Goal: Task Accomplishment & Management: Use online tool/utility

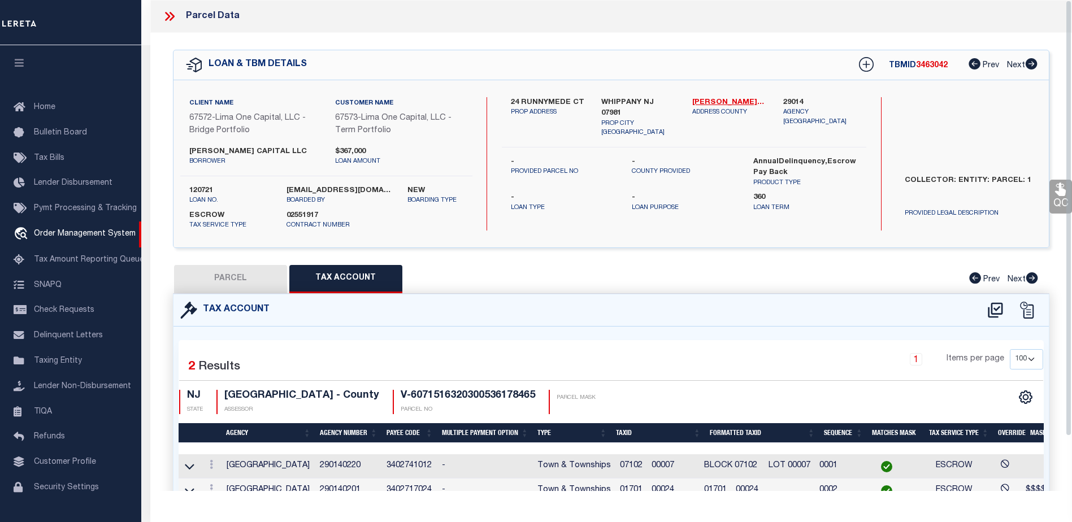
select select "CP"
select select "100"
select select "Escrow"
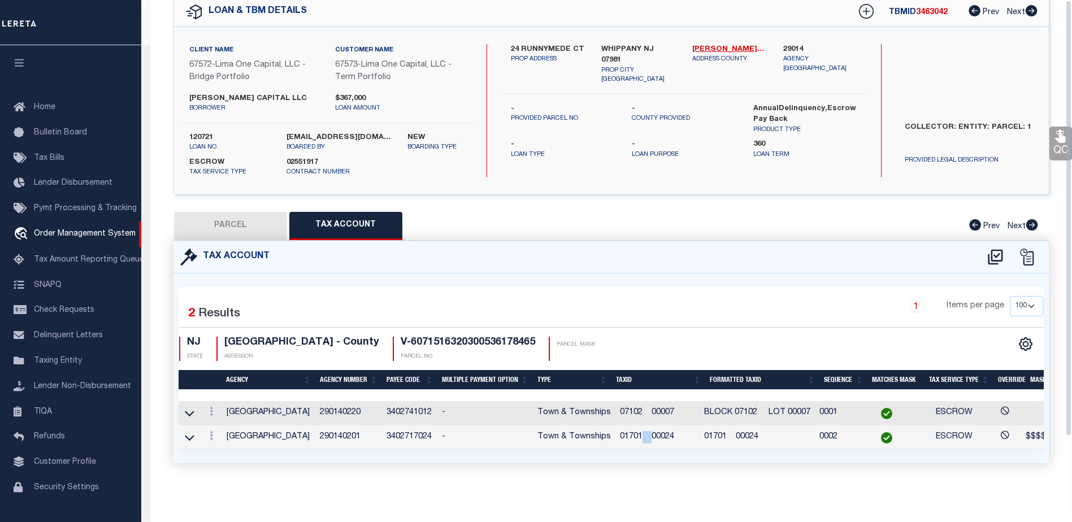
scroll to position [28, 0]
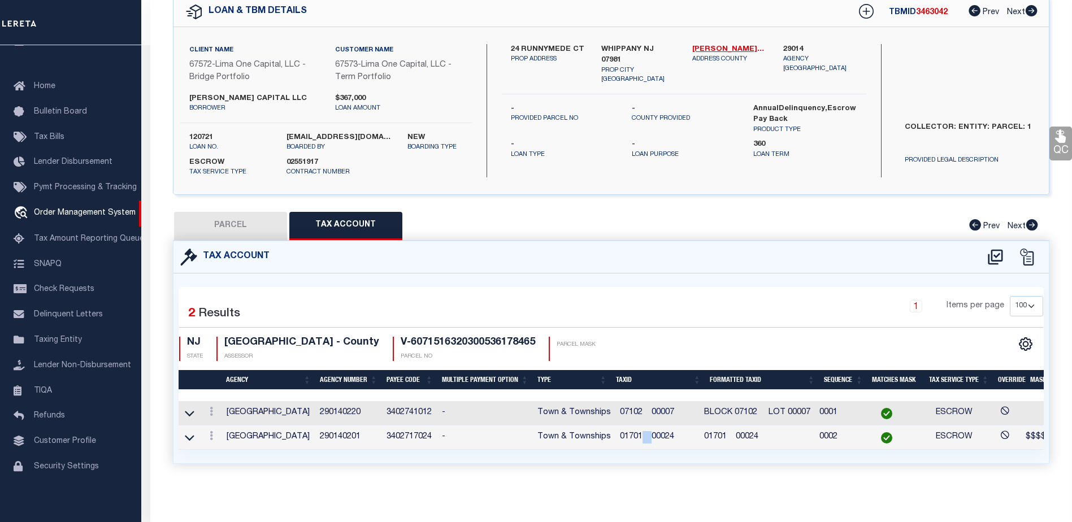
click at [245, 213] on button "PARCEL" at bounding box center [230, 226] width 113 height 28
select select "AS"
checkbox input "false"
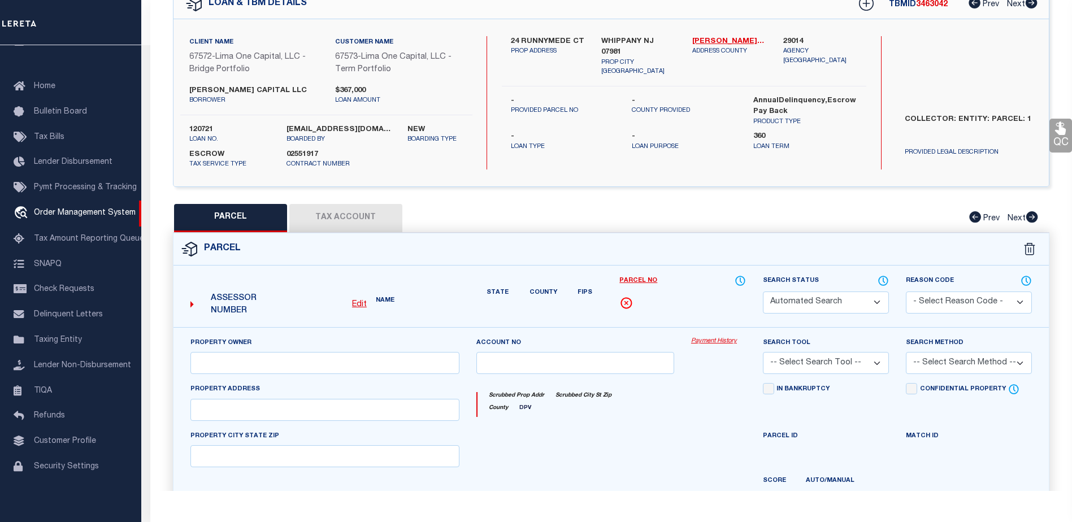
select select "CP"
type input "24 RUNNYMEDE CT"
type input "WHIPPANY NJ 07981"
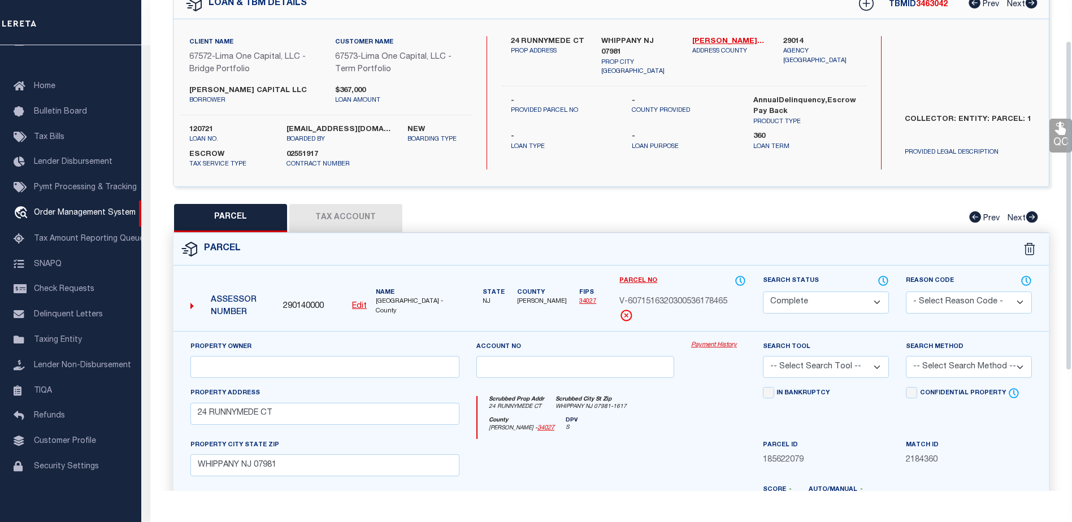
click at [693, 417] on div "Scrubbed Prop Addr 24 RUNNYMEDE CT [GEOGRAPHIC_DATA] 07981-1617" at bounding box center [612, 406] width 268 height 21
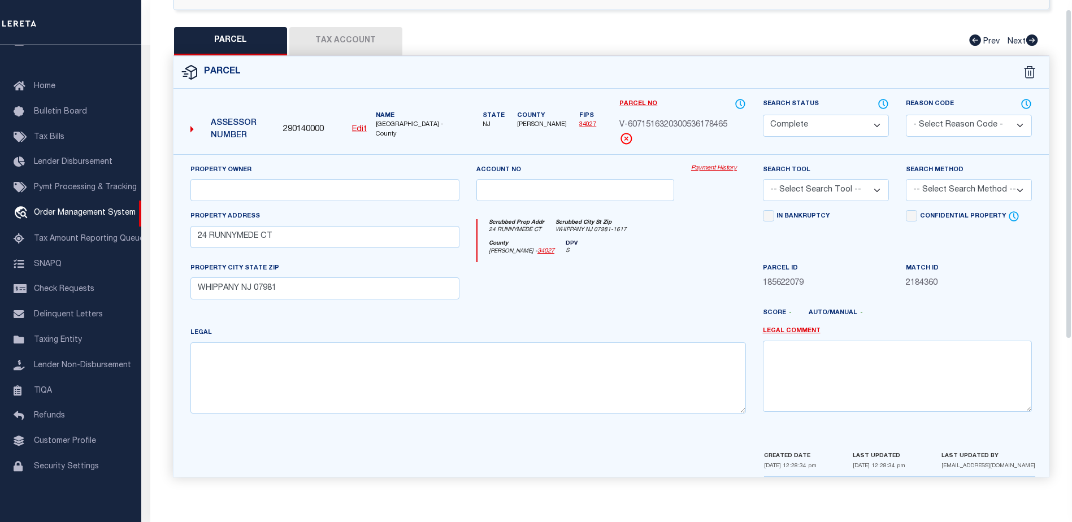
scroll to position [14, 0]
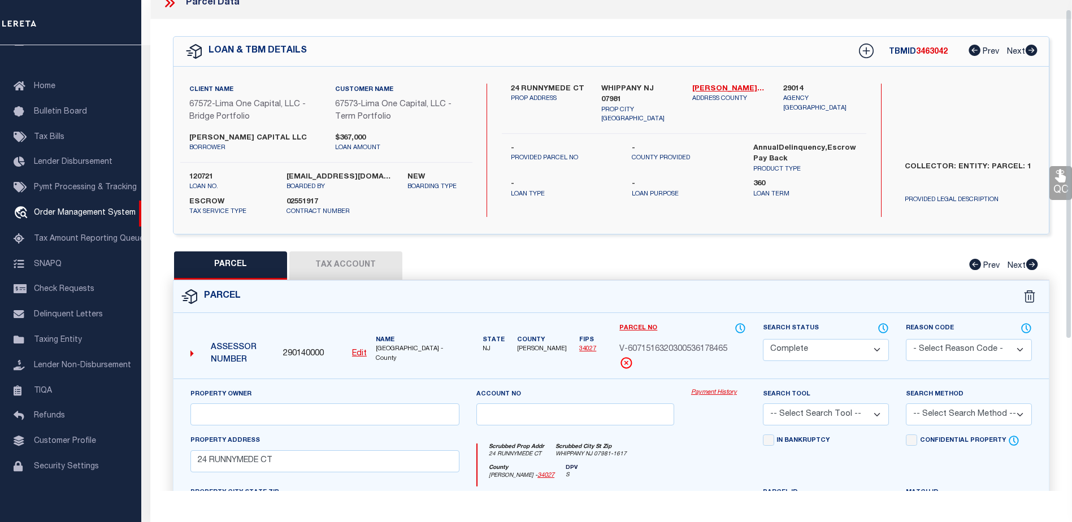
click at [339, 270] on button "Tax Account" at bounding box center [345, 266] width 113 height 28
select select "100"
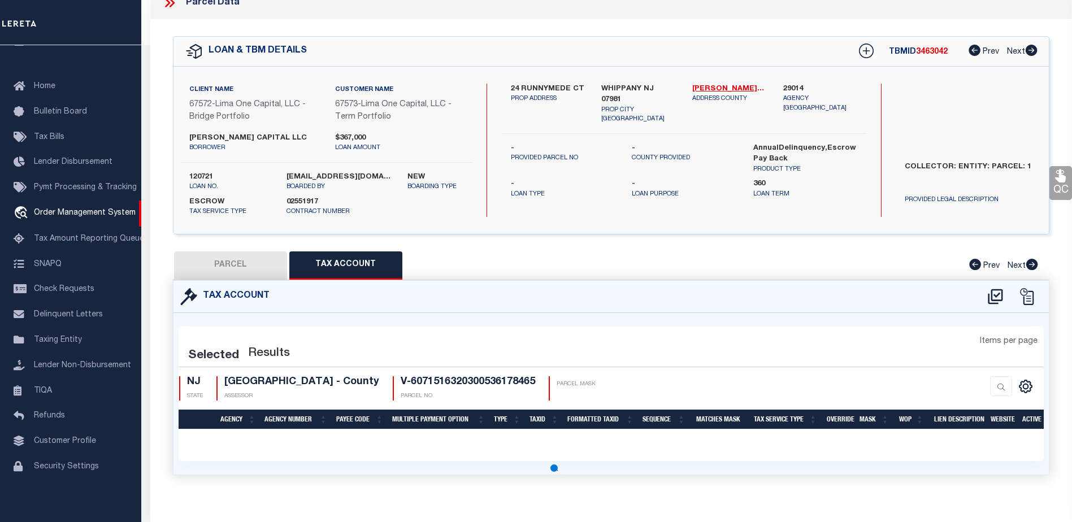
select select "100"
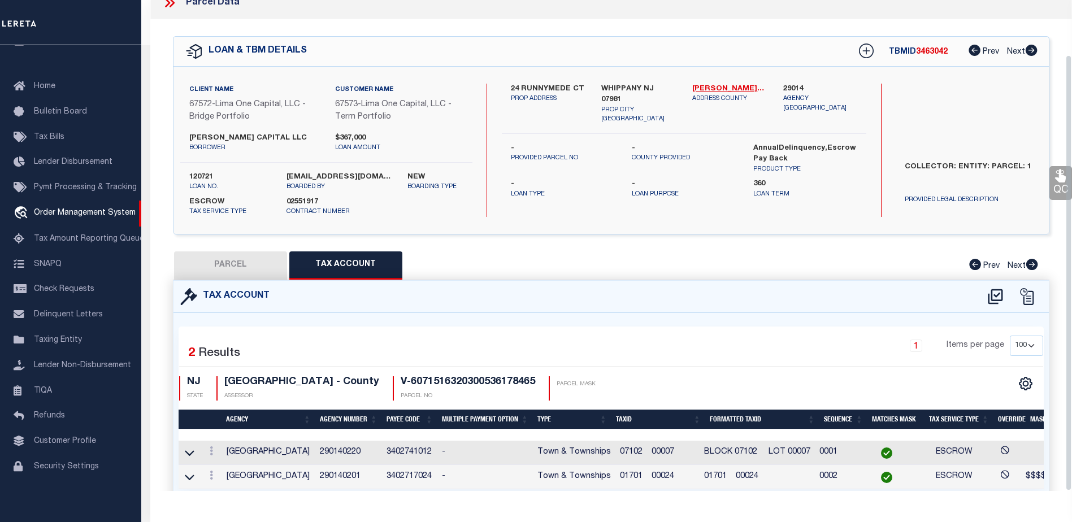
scroll to position [61, 0]
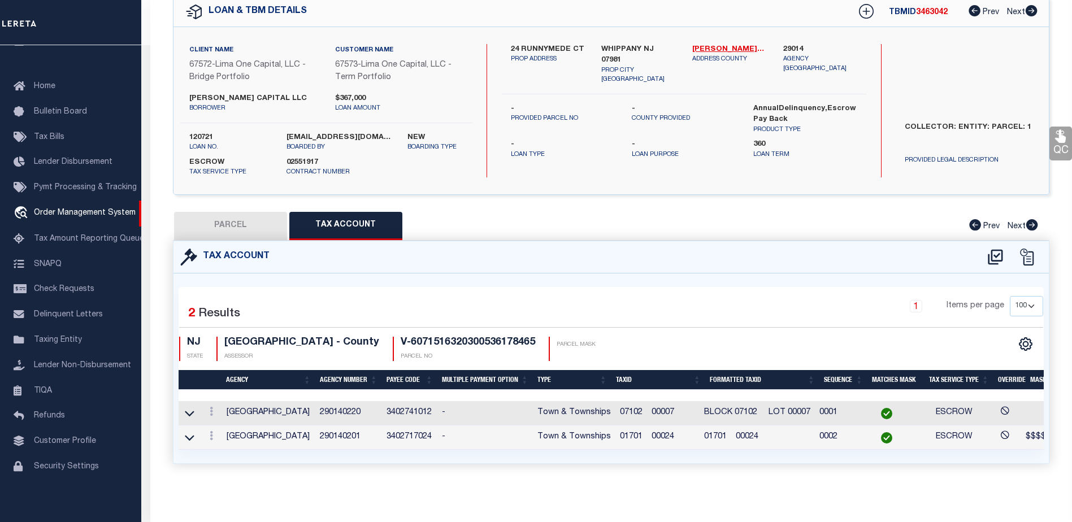
click at [674, 433] on span "01701 00024" at bounding box center [647, 437] width 54 height 8
click at [674, 409] on span "07102 00007" at bounding box center [647, 413] width 54 height 8
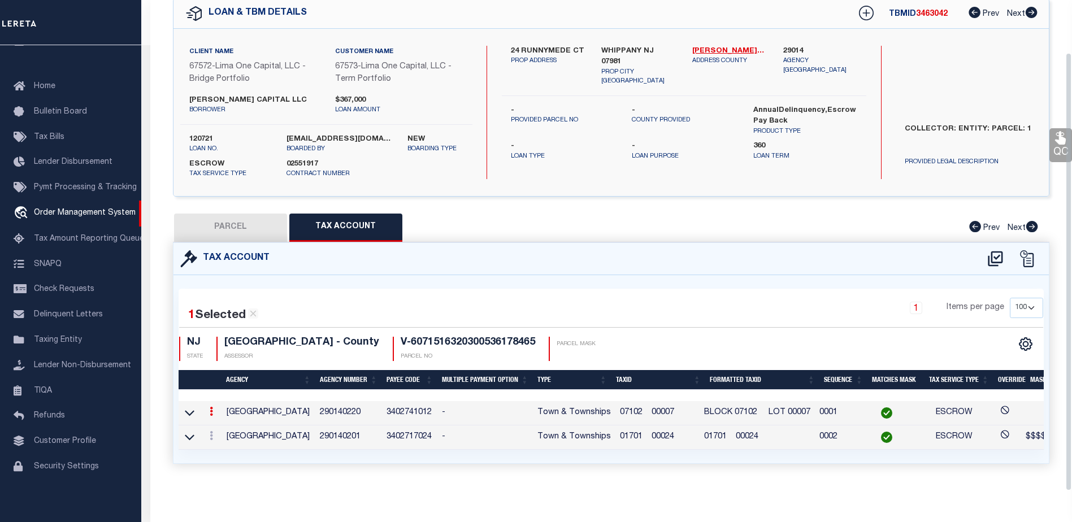
click at [674, 409] on span "07102 00007" at bounding box center [647, 413] width 54 height 8
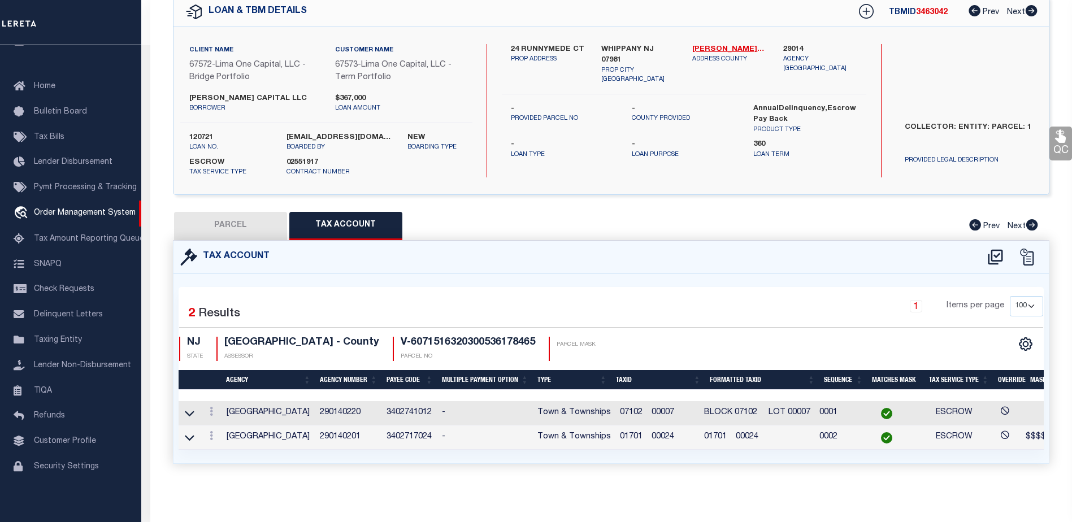
click at [774, 428] on td "01701 00024" at bounding box center [757, 438] width 115 height 24
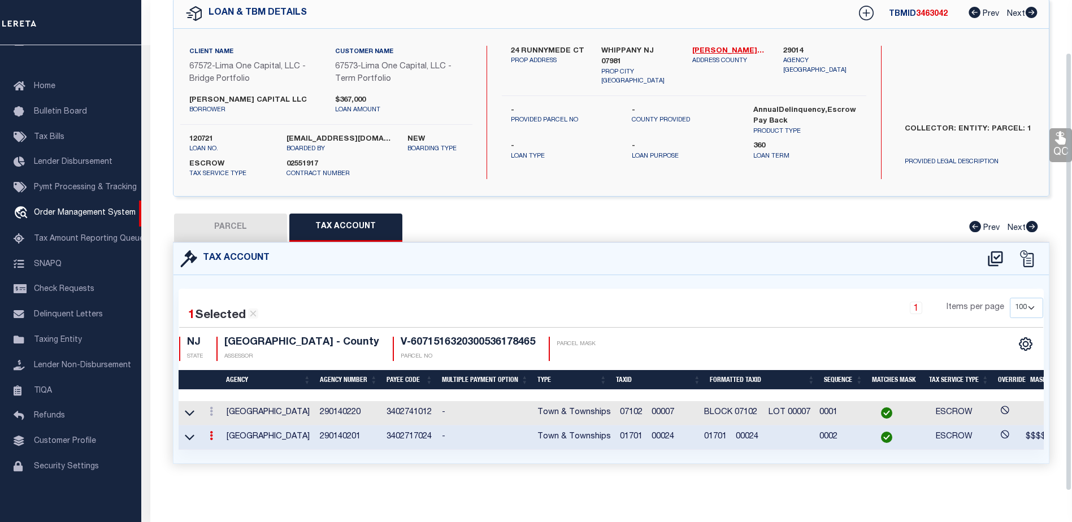
click at [759, 433] on span "01701 00024" at bounding box center [731, 437] width 54 height 8
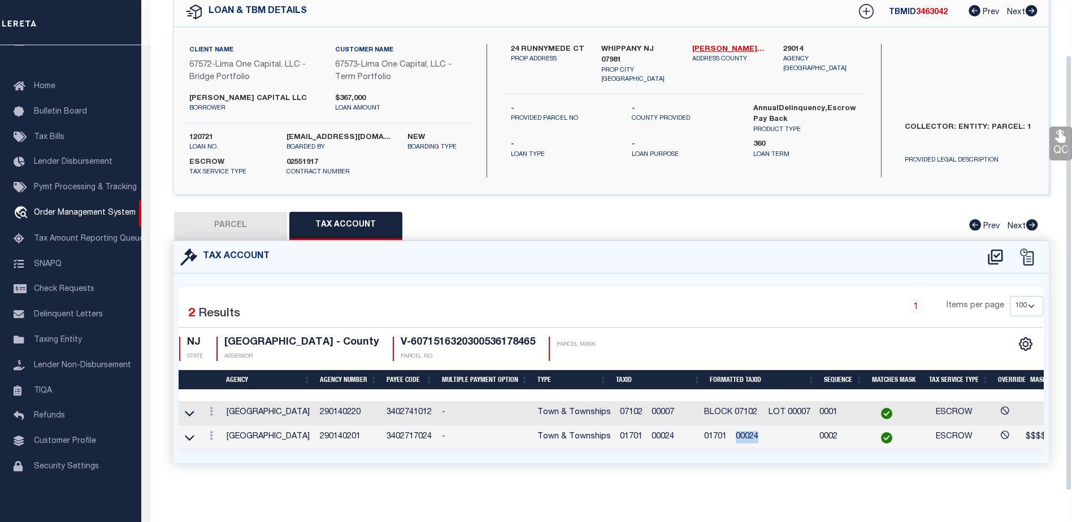
click at [759, 433] on span "01701 00024" at bounding box center [731, 437] width 54 height 8
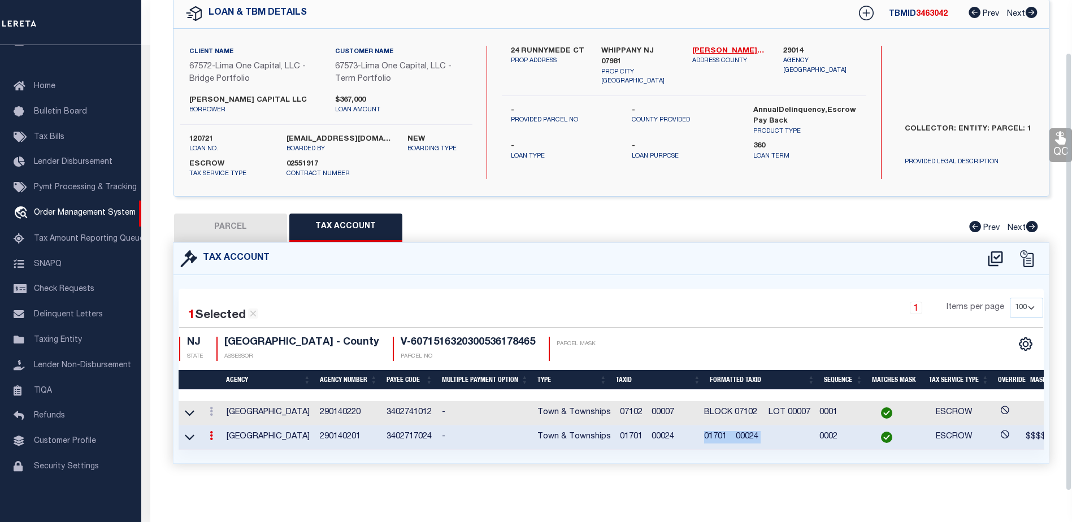
click at [759, 433] on span "01701 00024" at bounding box center [731, 437] width 54 height 8
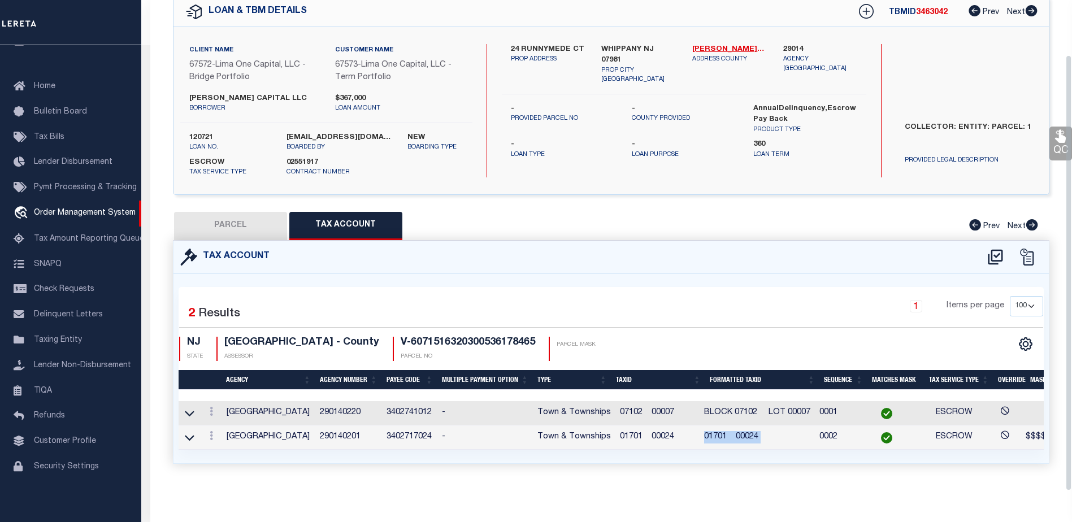
drag, startPoint x: 760, startPoint y: 431, endPoint x: 736, endPoint y: 431, distance: 23.2
click at [736, 433] on span "01701 00024" at bounding box center [731, 437] width 54 height 8
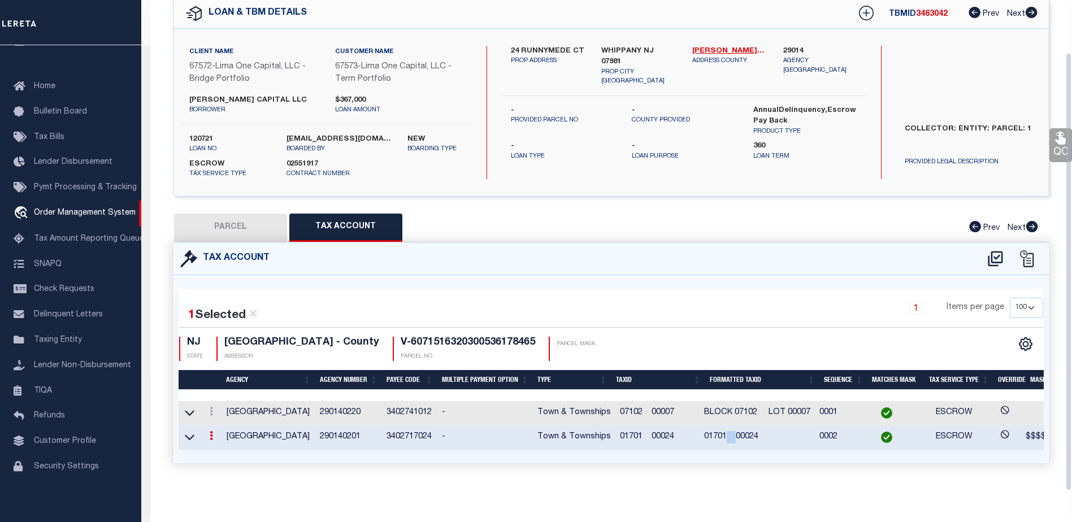
click at [736, 433] on span "01701 00024" at bounding box center [731, 437] width 54 height 8
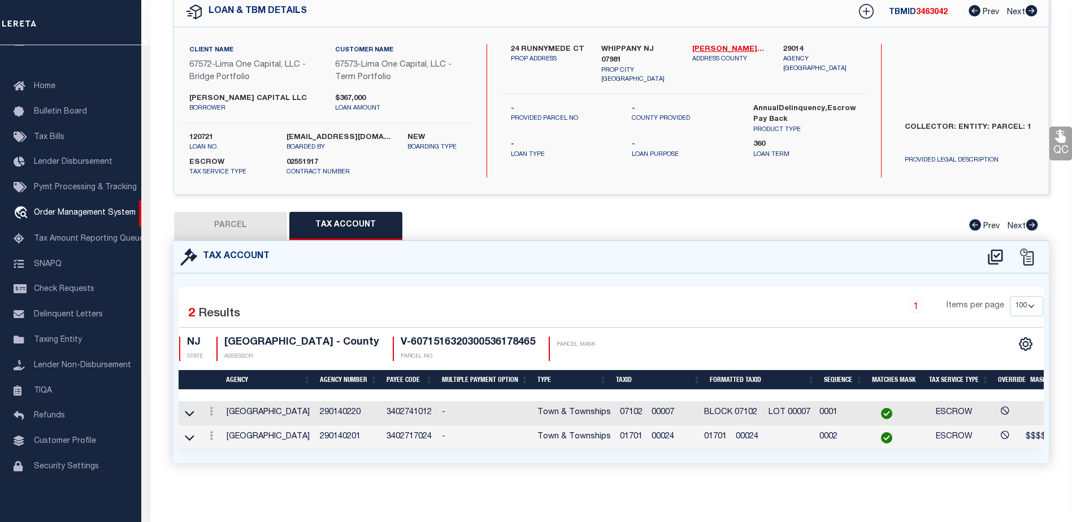
click at [644, 433] on span "01701 00024" at bounding box center [647, 437] width 54 height 8
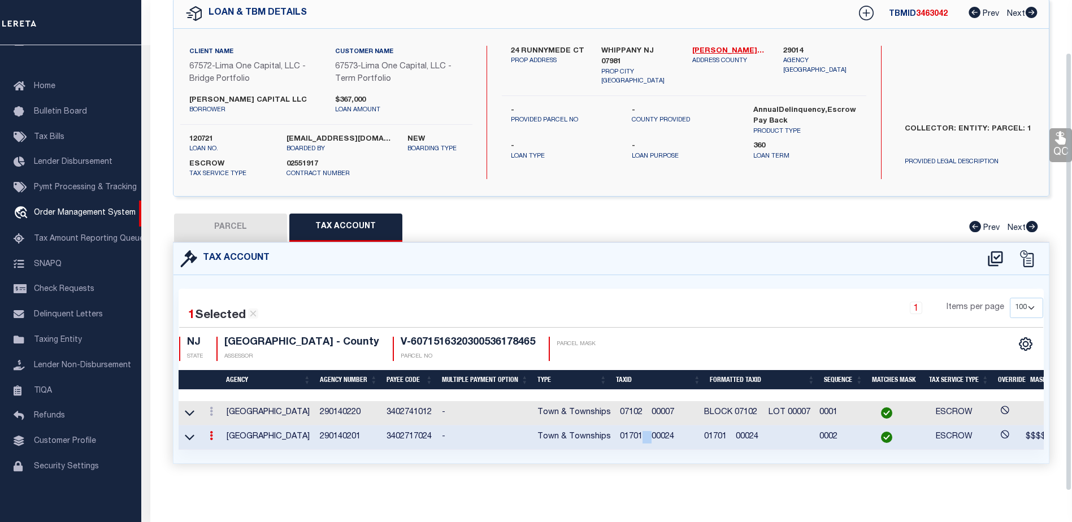
click at [644, 433] on span "01701 00024" at bounding box center [647, 437] width 54 height 8
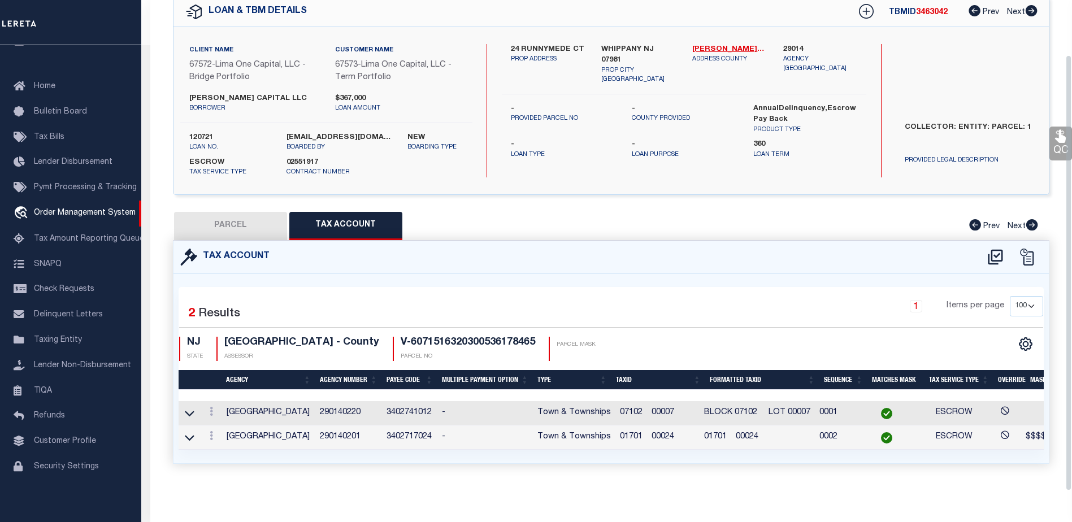
click at [834, 433] on td "0002" at bounding box center [839, 438] width 48 height 24
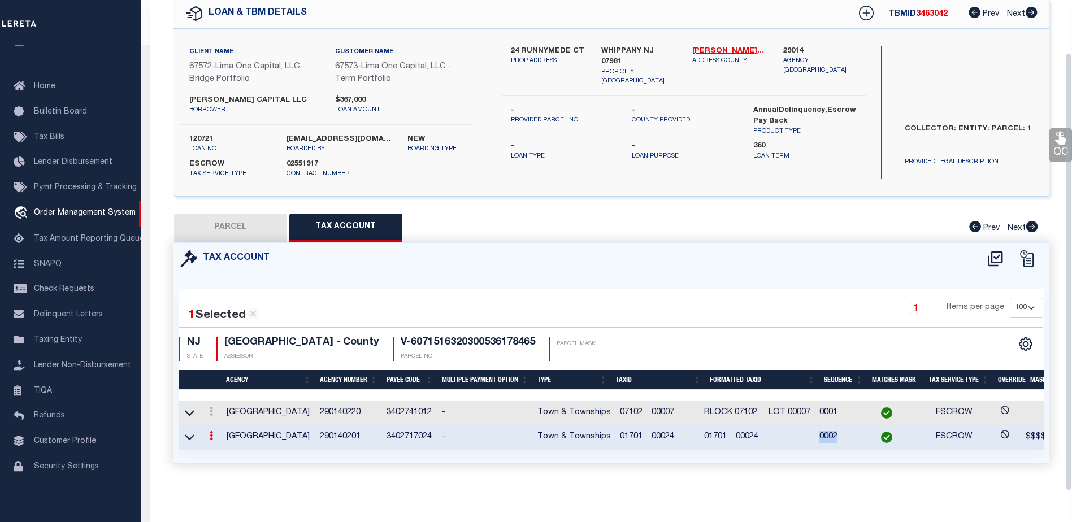
click at [834, 433] on td "0002" at bounding box center [839, 438] width 48 height 24
